Goal: Task Accomplishment & Management: Complete application form

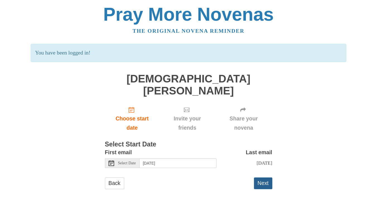
click at [267, 177] on button "Next" at bounding box center [263, 182] width 18 height 11
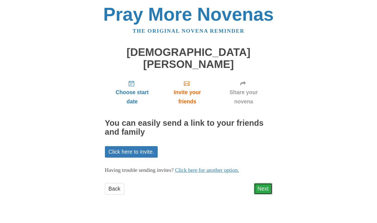
click at [265, 183] on link "Next" at bounding box center [263, 188] width 18 height 11
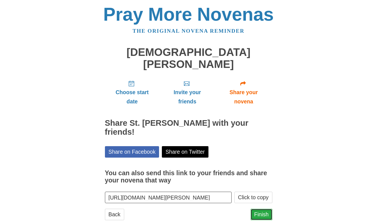
click at [269, 209] on link "Finish" at bounding box center [262, 214] width 22 height 11
